Goal: Transaction & Acquisition: Purchase product/service

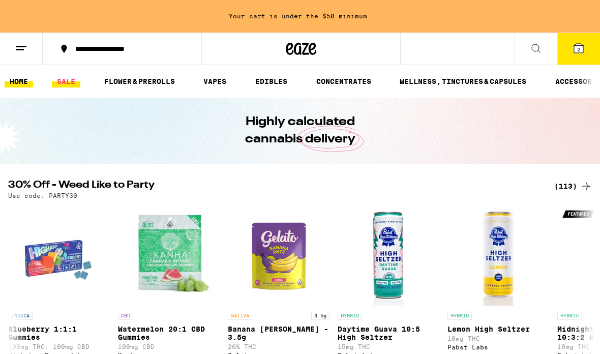
click at [68, 80] on link "SALE" at bounding box center [66, 81] width 28 height 12
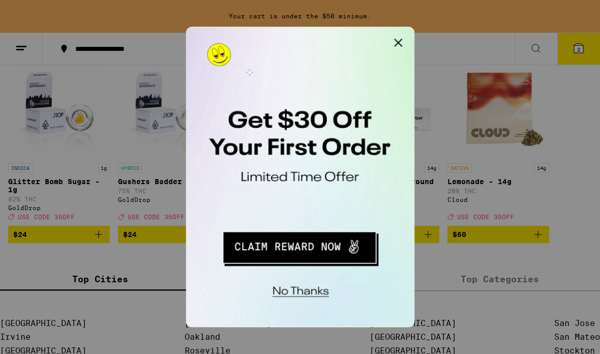
click at [316, 38] on button "Close Modal" at bounding box center [314, 37] width 20 height 20
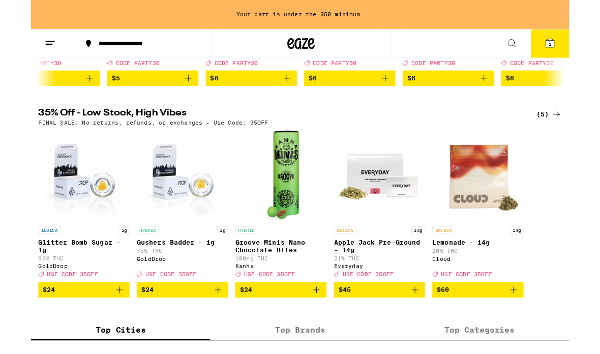
scroll to position [288, 0]
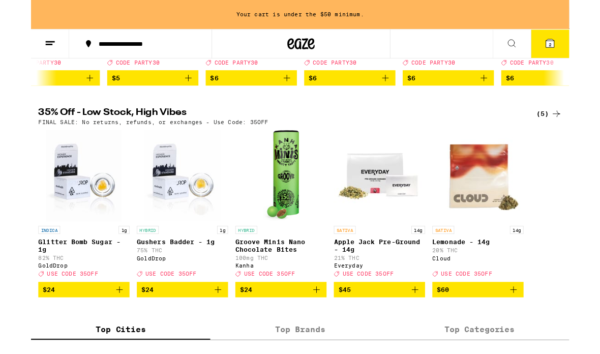
click at [511, 207] on img "Open page for Lemonade - 14g from Cloud" at bounding box center [498, 196] width 102 height 102
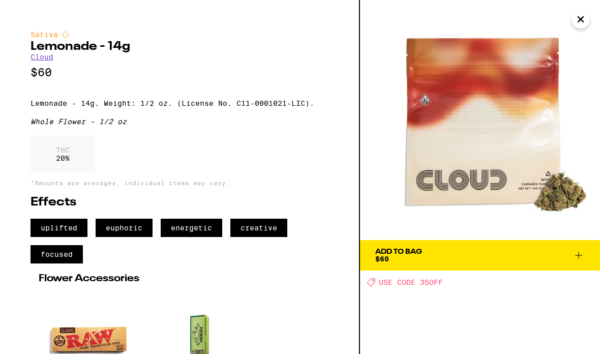
scroll to position [288, 0]
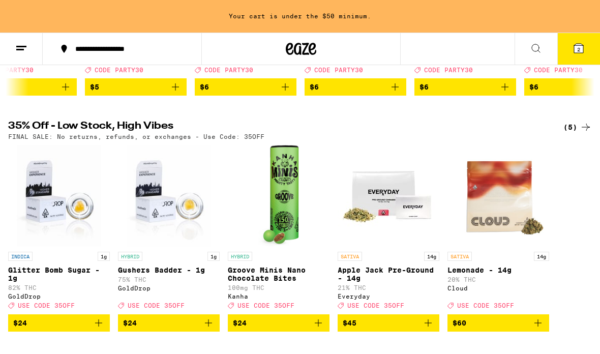
click at [8, 44] on button at bounding box center [21, 49] width 43 height 32
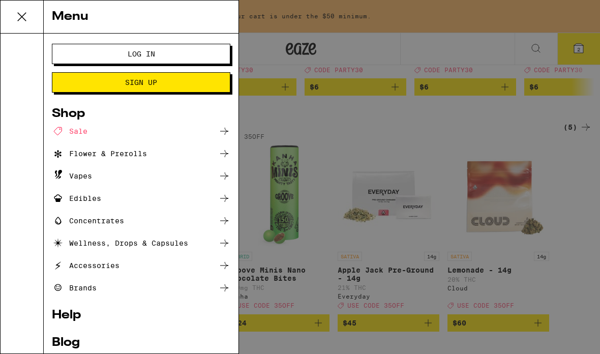
click at [82, 158] on div "Flower & Prerolls" at bounding box center [99, 153] width 95 height 12
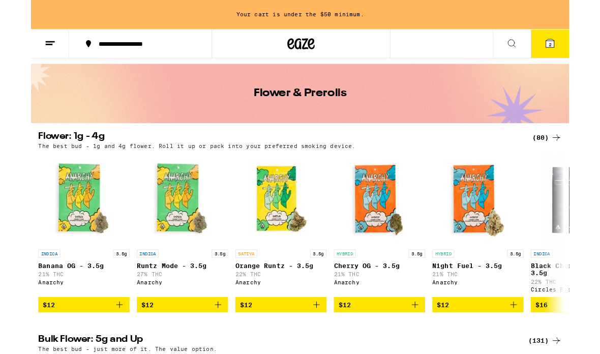
scroll to position [26, 0]
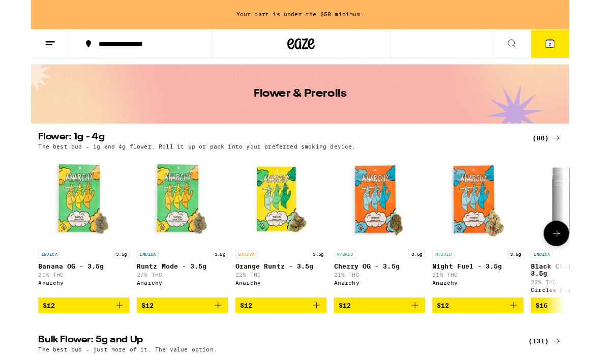
click at [49, 244] on img "Open page for Banana OG - 3.5g from Anarchy" at bounding box center [59, 223] width 102 height 102
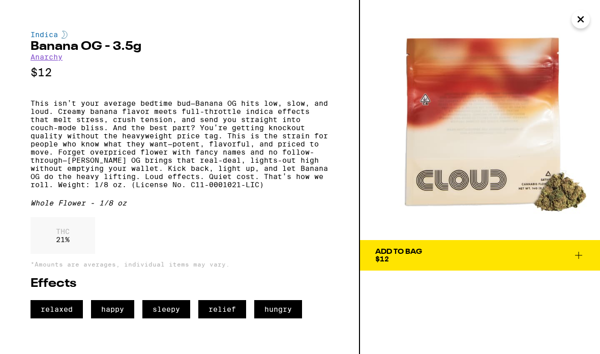
scroll to position [26, 0]
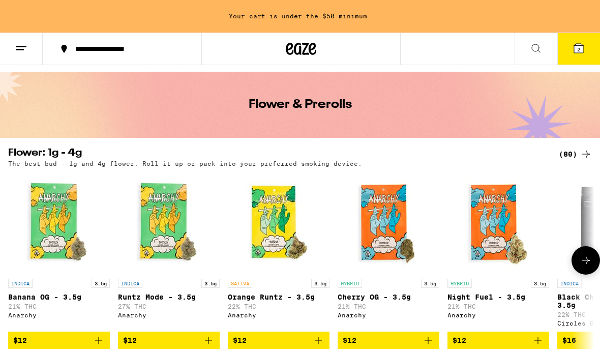
click at [56, 220] on img "Open page for Banana OG - 3.5g from Anarchy" at bounding box center [59, 223] width 102 height 102
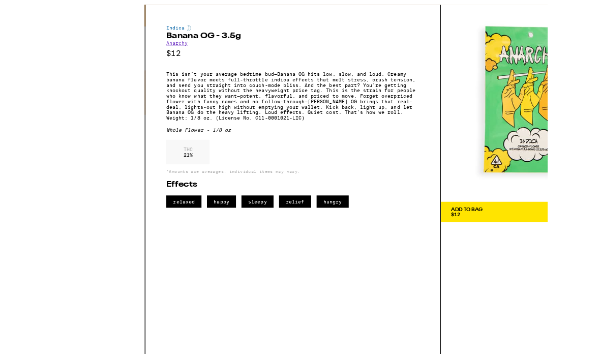
scroll to position [51, 0]
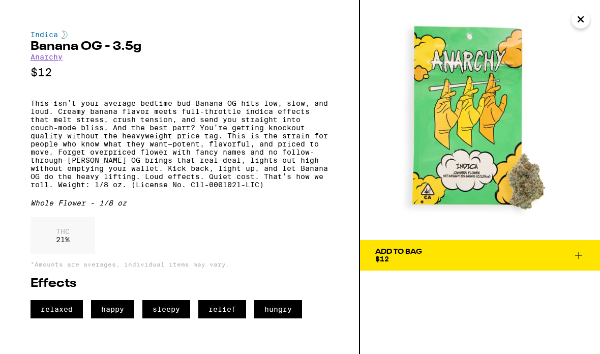
click at [575, 254] on icon at bounding box center [578, 255] width 12 height 12
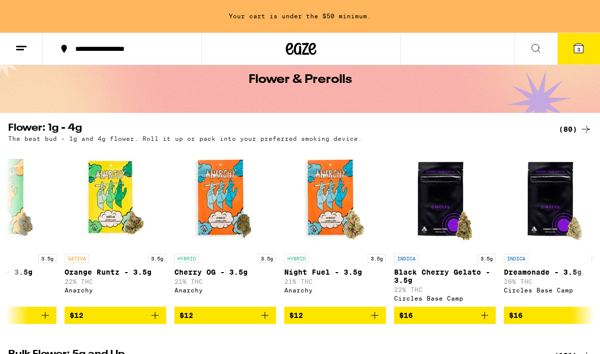
scroll to position [1, 171]
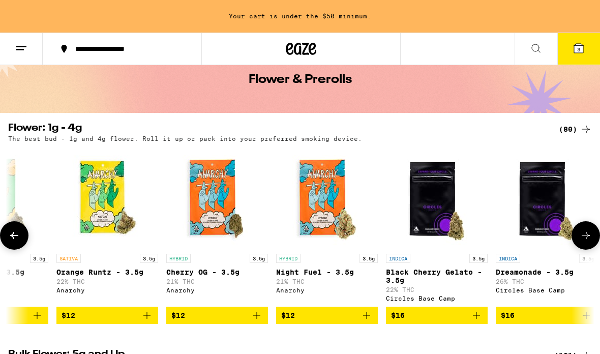
click at [334, 265] on div "HYBRID 3.5g Night Fuel - 3.5g 21% THC Anarchy" at bounding box center [327, 278] width 102 height 48
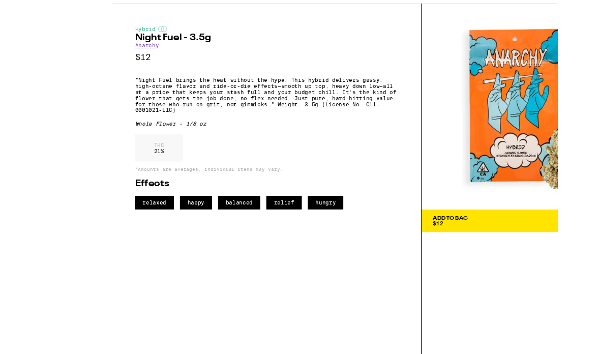
scroll to position [54, 0]
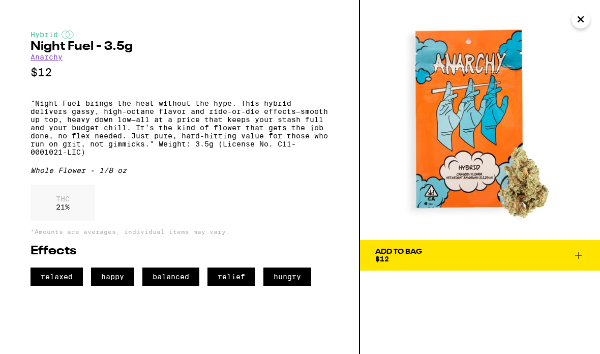
click at [580, 257] on icon at bounding box center [578, 255] width 12 height 12
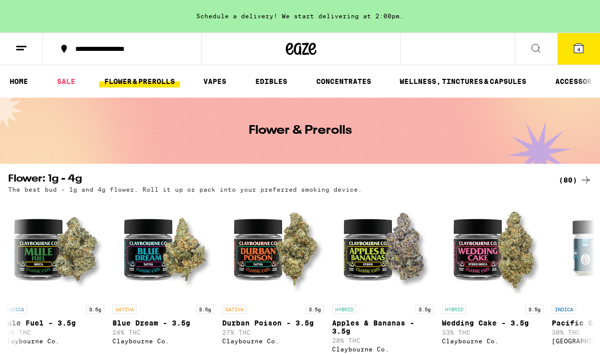
click at [583, 53] on icon at bounding box center [578, 48] width 12 height 12
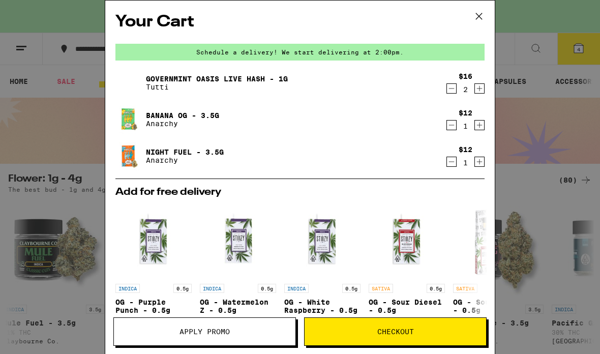
click at [450, 89] on icon "Decrement" at bounding box center [451, 88] width 9 height 12
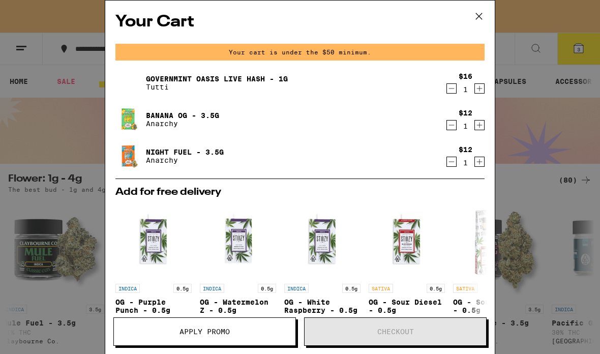
click at [455, 89] on icon "Decrement" at bounding box center [451, 88] width 9 height 12
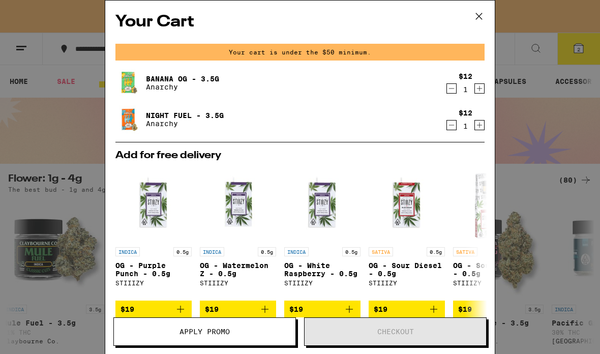
click at [474, 18] on icon at bounding box center [478, 16] width 15 height 15
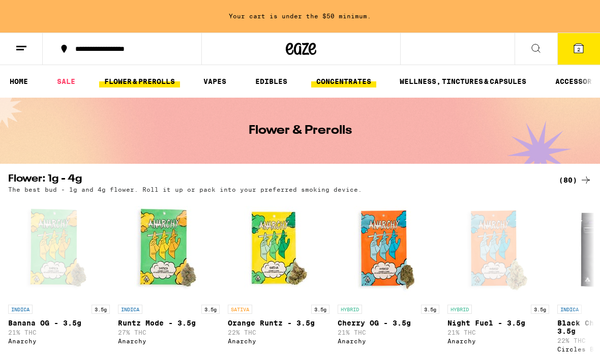
click at [334, 83] on link "CONCENTRATES" at bounding box center [343, 81] width 65 height 12
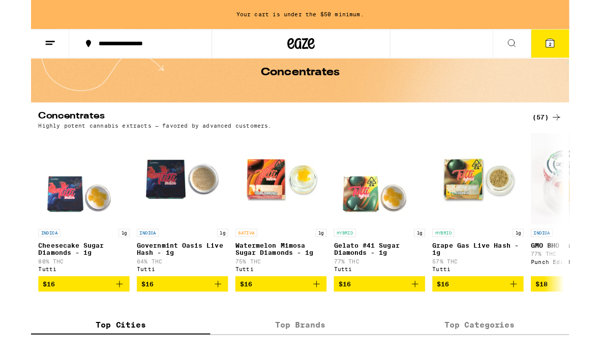
scroll to position [50, 0]
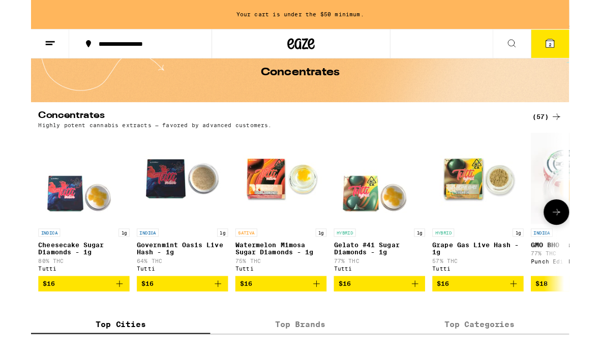
click at [498, 272] on p "Grape Gas Live Hash - 1g" at bounding box center [498, 277] width 102 height 16
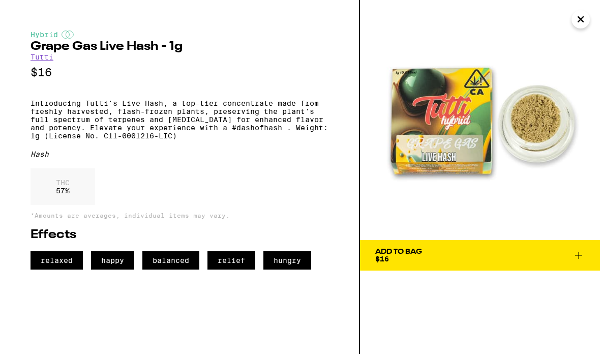
click at [578, 249] on icon at bounding box center [578, 255] width 12 height 12
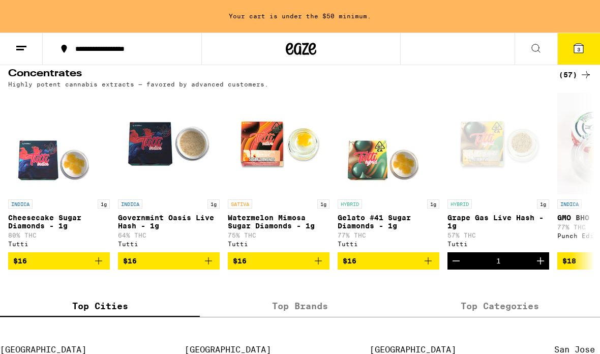
scroll to position [1, 0]
click at [208, 264] on icon "Add to bag" at bounding box center [208, 260] width 7 height 7
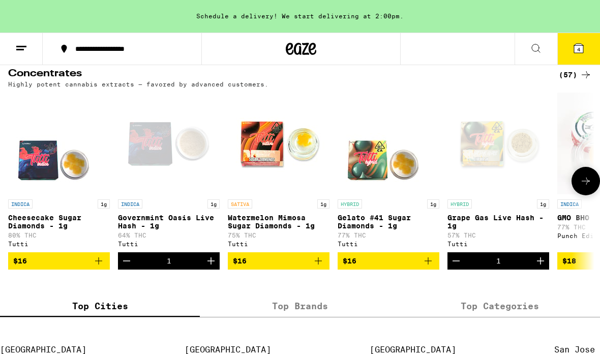
click at [575, 58] on button "4" at bounding box center [578, 49] width 43 height 32
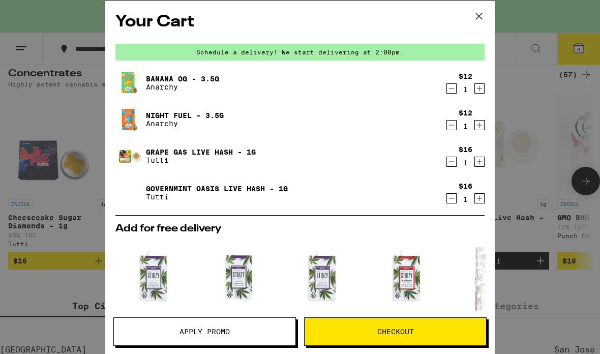
click at [66, 210] on div "Your Cart Schedule a delivery! We start delivering at 2:00pm. Banana OG - 3.5g …" at bounding box center [300, 177] width 600 height 354
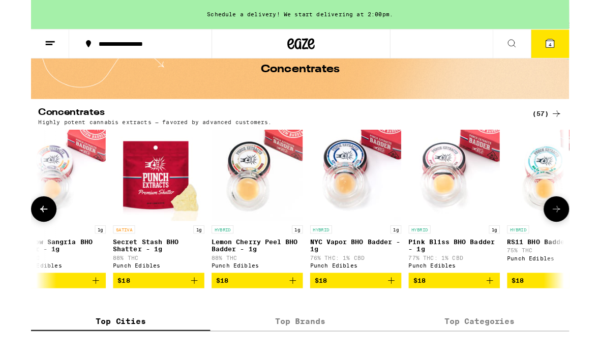
scroll to position [0, 1234]
click at [151, 228] on img "Open page for Secret Stash BHO Shatter - 1g from Punch Edibles" at bounding box center [142, 195] width 102 height 102
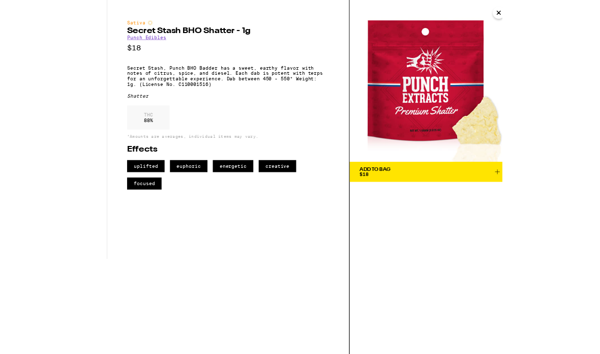
scroll to position [125, 0]
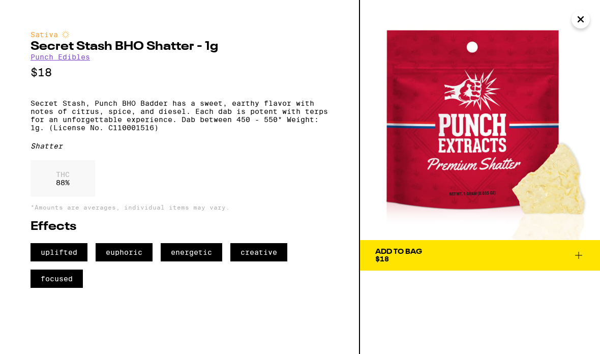
click at [573, 17] on button "Close" at bounding box center [580, 19] width 18 height 18
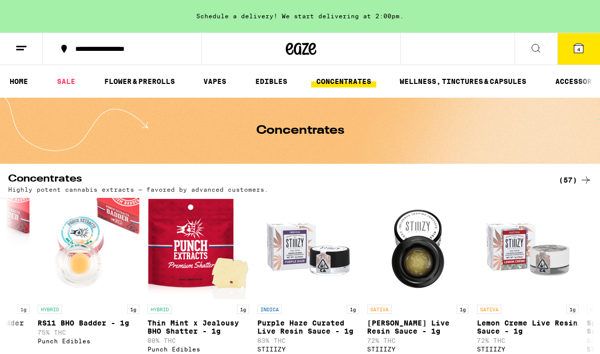
click at [583, 53] on icon at bounding box center [578, 48] width 9 height 9
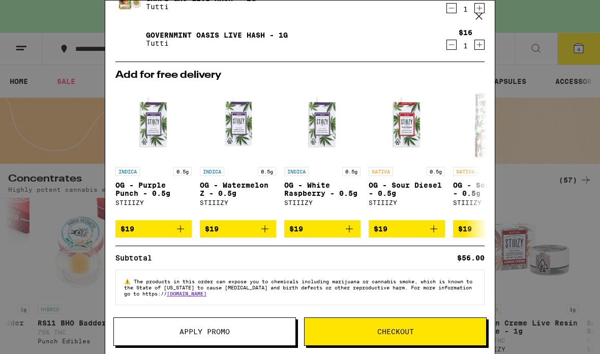
scroll to position [164, 0]
click at [416, 325] on button "Checkout" at bounding box center [395, 331] width 182 height 28
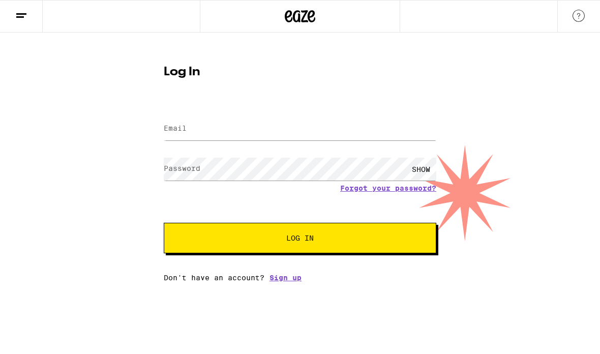
click at [323, 121] on input "Email" at bounding box center [300, 128] width 272 height 23
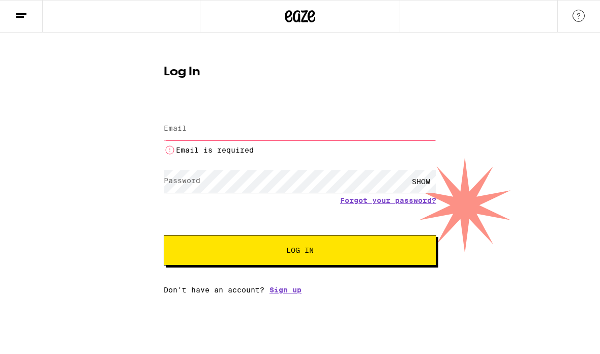
type input "[PERSON_NAME][EMAIL_ADDRESS][PERSON_NAME][DOMAIN_NAME]"
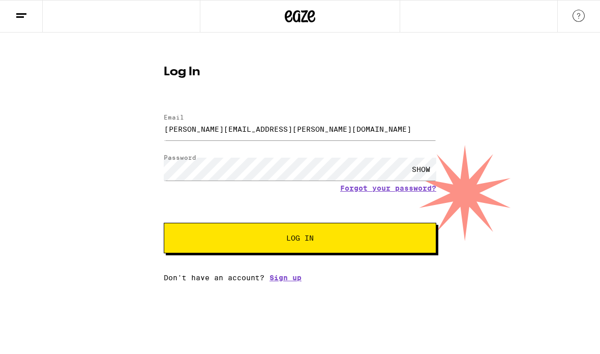
click at [364, 240] on span "Log In" at bounding box center [300, 237] width 190 height 7
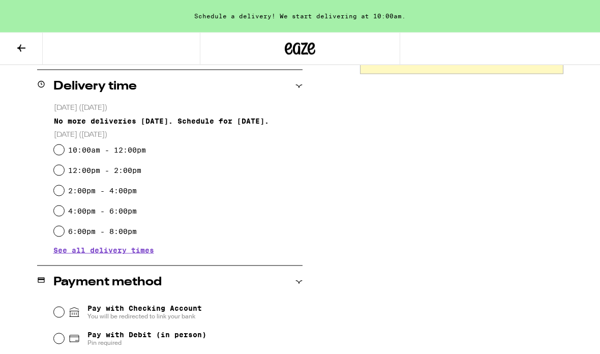
scroll to position [225, 0]
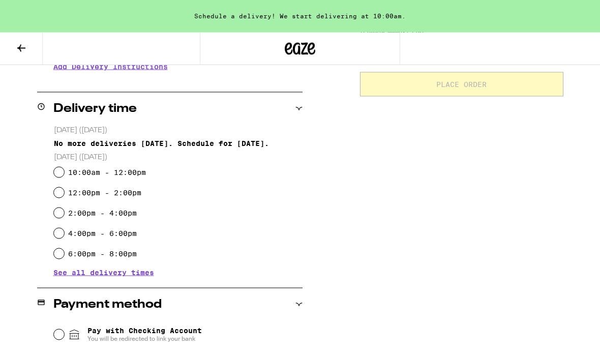
click at [489, 277] on div "Subtotal $56.00 Delivery $5.00 Add $19 to get free delivery! Taxes & Fees More …" at bounding box center [461, 259] width 203 height 657
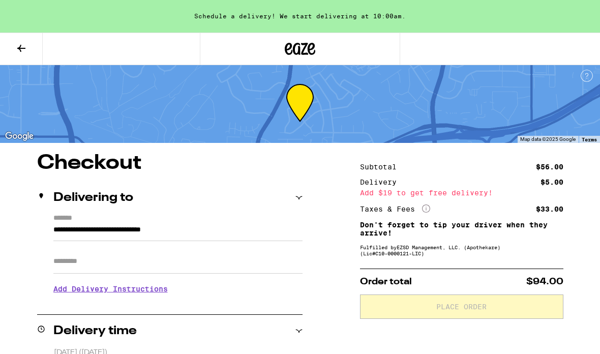
scroll to position [0, 0]
